Goal: Transaction & Acquisition: Purchase product/service

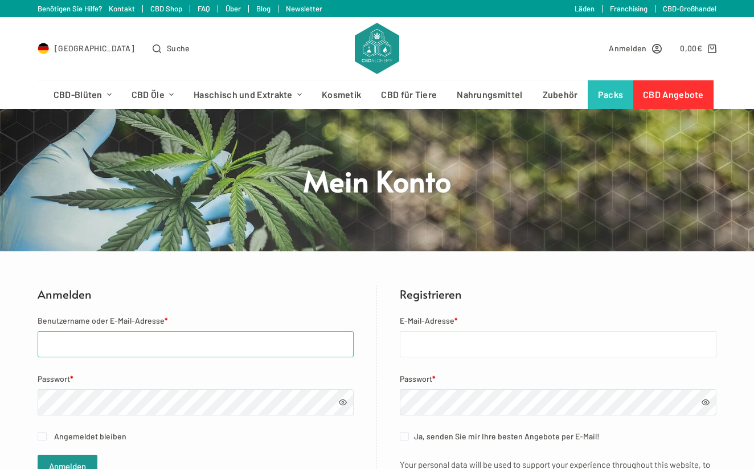
type input "[EMAIL_ADDRESS][DOMAIN_NAME]"
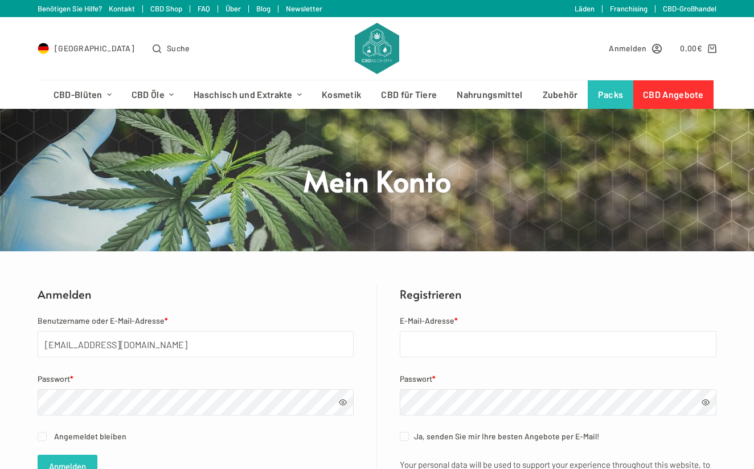
click at [87, 456] on button "Anmelden" at bounding box center [68, 465] width 60 height 23
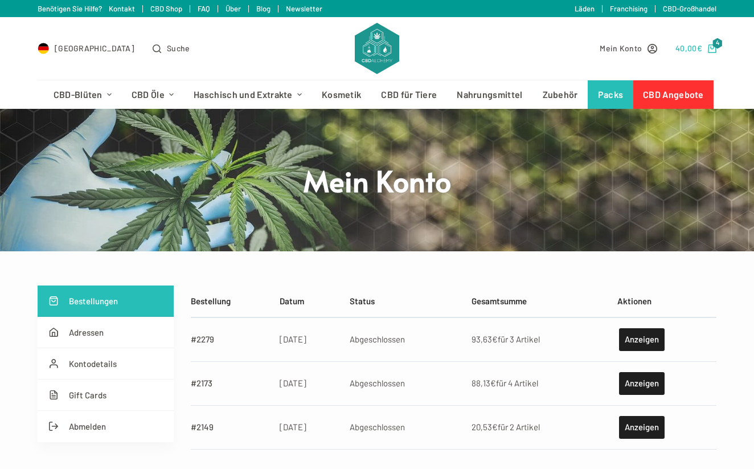
click at [687, 47] on bdi "40,00 €" at bounding box center [688, 48] width 27 height 10
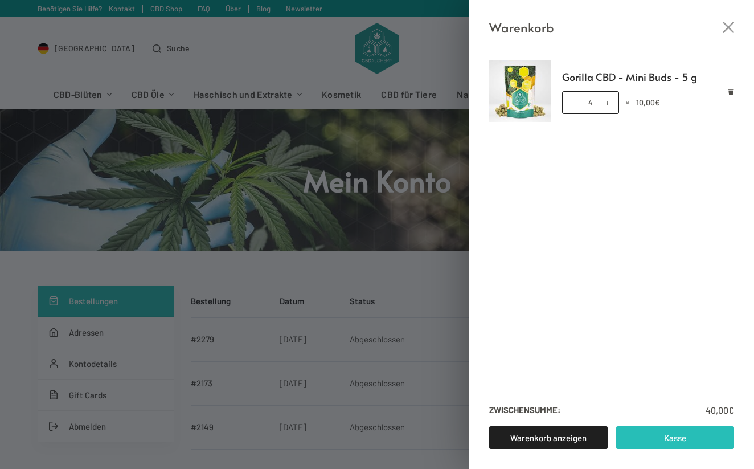
click at [677, 446] on link "Kasse" at bounding box center [675, 437] width 118 height 23
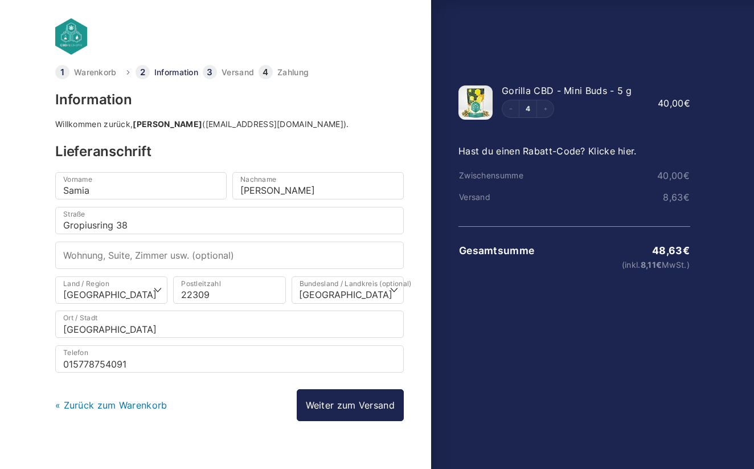
select select "DE-HH"
click at [358, 398] on link "Weiter zum Versand" at bounding box center [350, 405] width 107 height 32
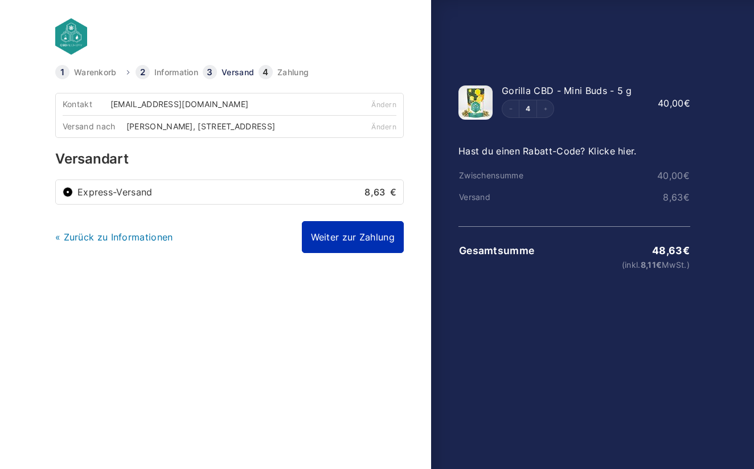
click at [337, 241] on link "Weiter zur Zahlung" at bounding box center [353, 237] width 102 height 32
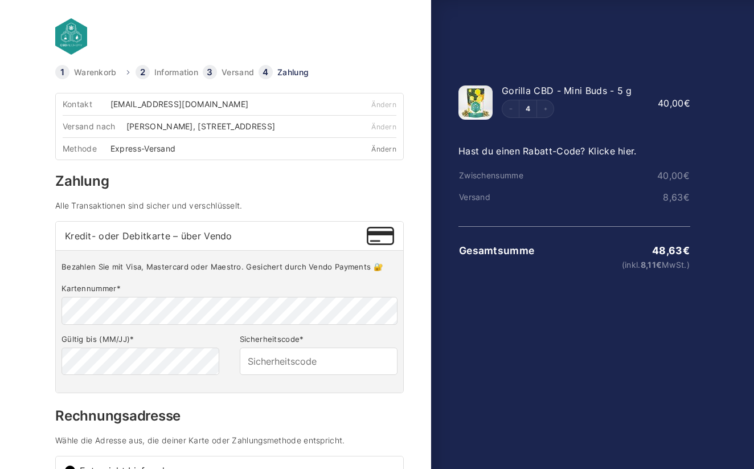
click at [381, 153] on link "Ändern" at bounding box center [383, 149] width 25 height 9
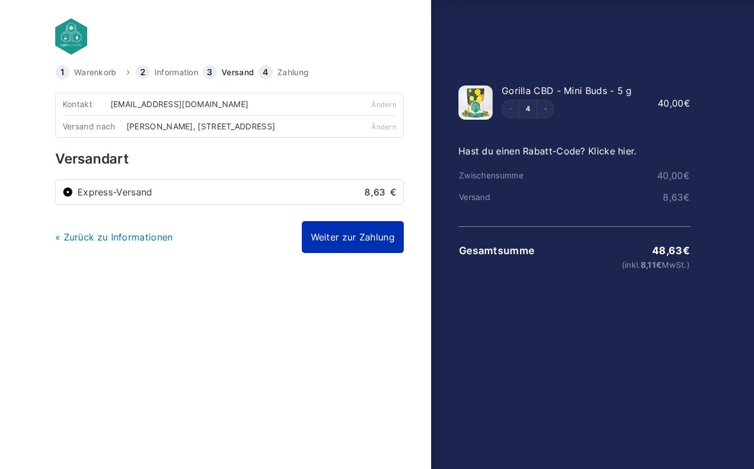
click at [359, 237] on link "Weiter zur Zahlung" at bounding box center [353, 237] width 102 height 32
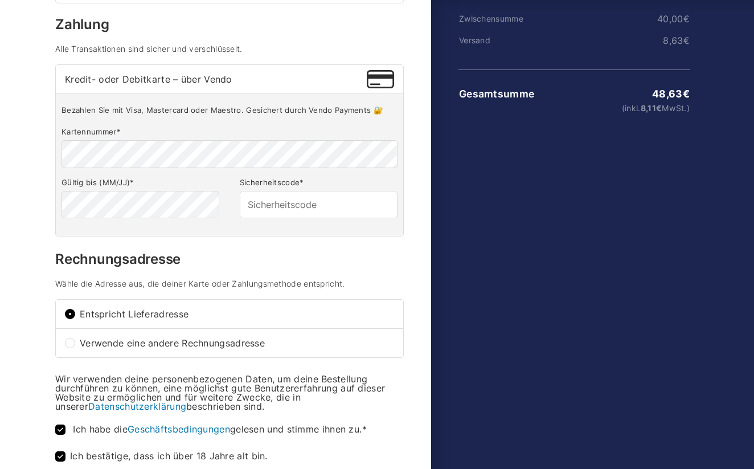
scroll to position [156, 0]
type input "332"
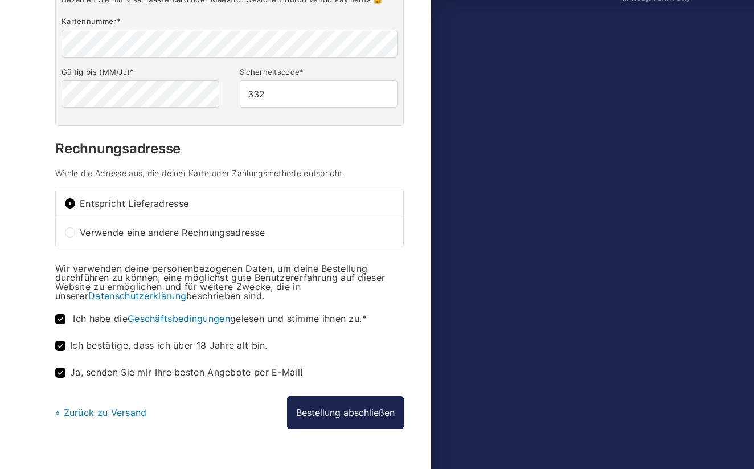
scroll to position [268, 0]
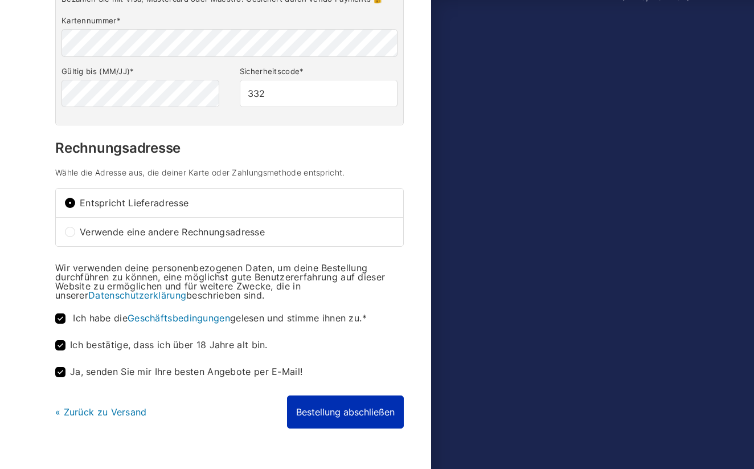
click at [323, 412] on button "Bestellung abschließen" at bounding box center [345, 411] width 117 height 33
